Goal: Information Seeking & Learning: Learn about a topic

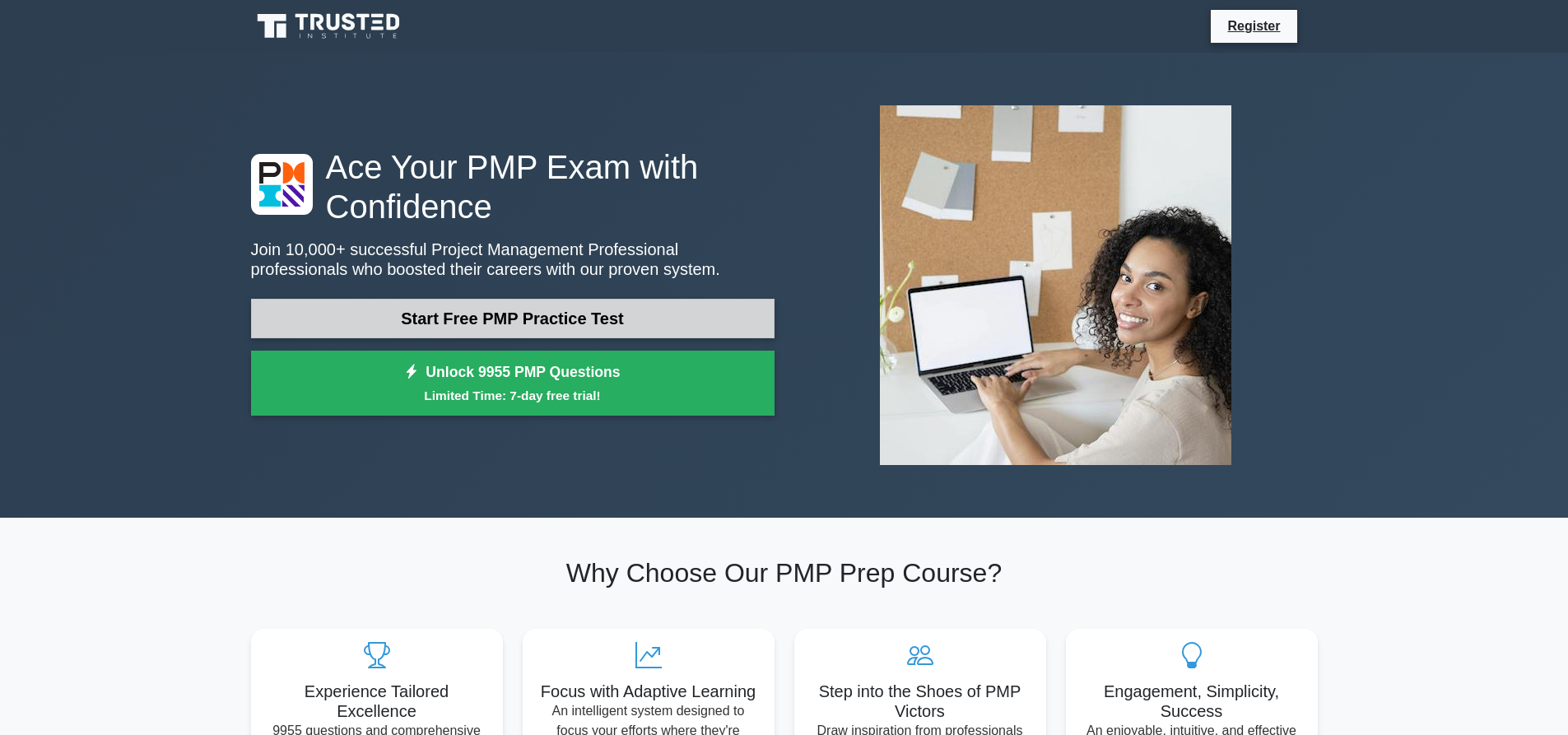
click at [595, 312] on link "Start Free PMP Practice Test" at bounding box center [512, 318] width 524 height 40
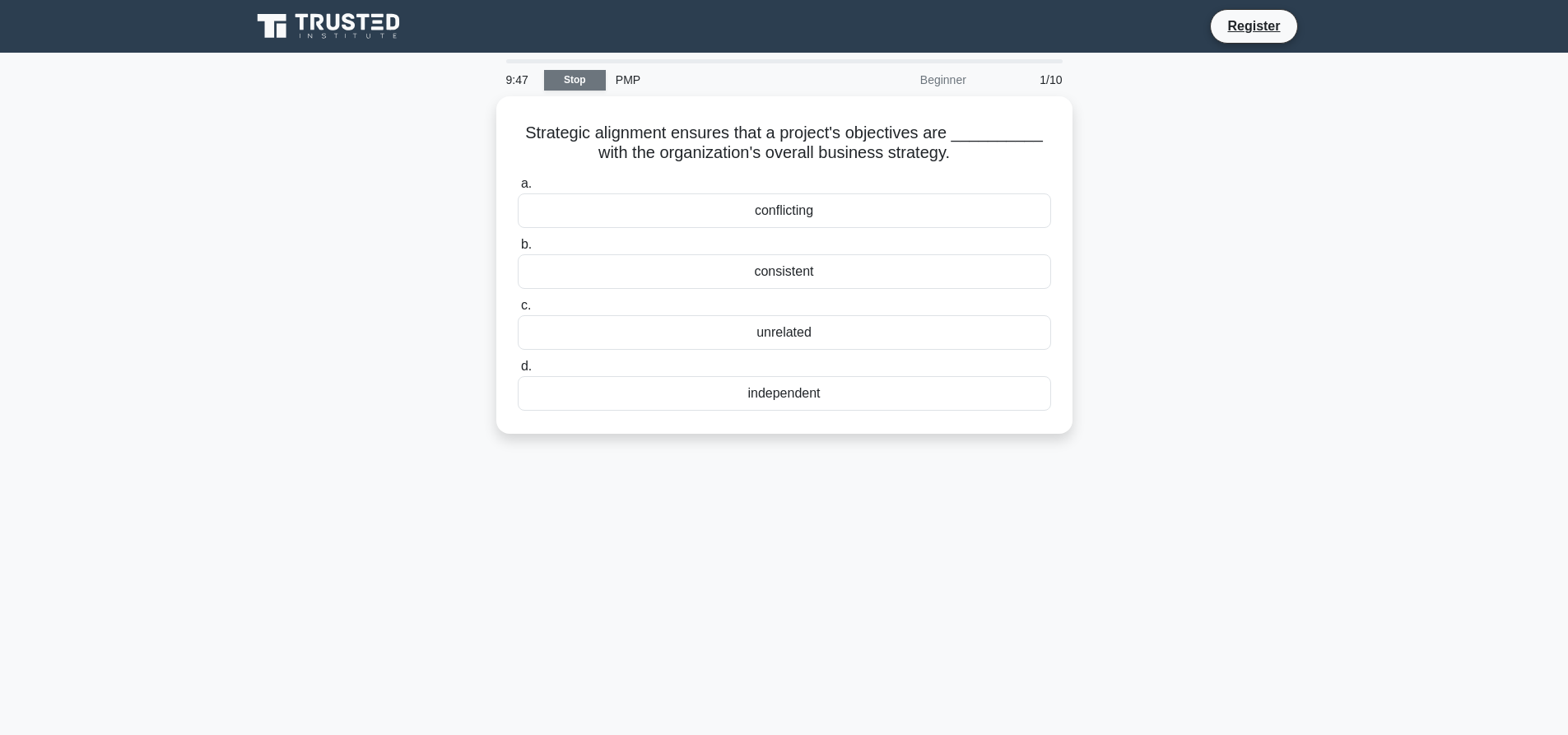
click at [590, 76] on link "Stop" at bounding box center [574, 80] width 62 height 20
click at [792, 272] on div "consistent" at bounding box center [784, 267] width 534 height 35
click at [518, 246] on input "b. consistent" at bounding box center [518, 240] width 0 height 11
